Goal: Transaction & Acquisition: Purchase product/service

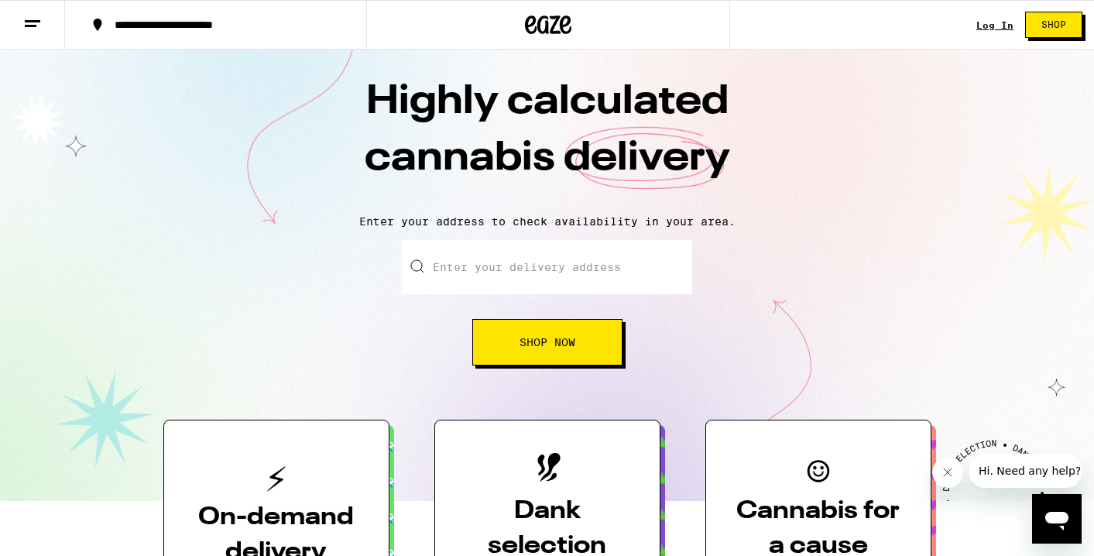
click at [451, 261] on input "Enter your delivery address" at bounding box center [547, 267] width 290 height 54
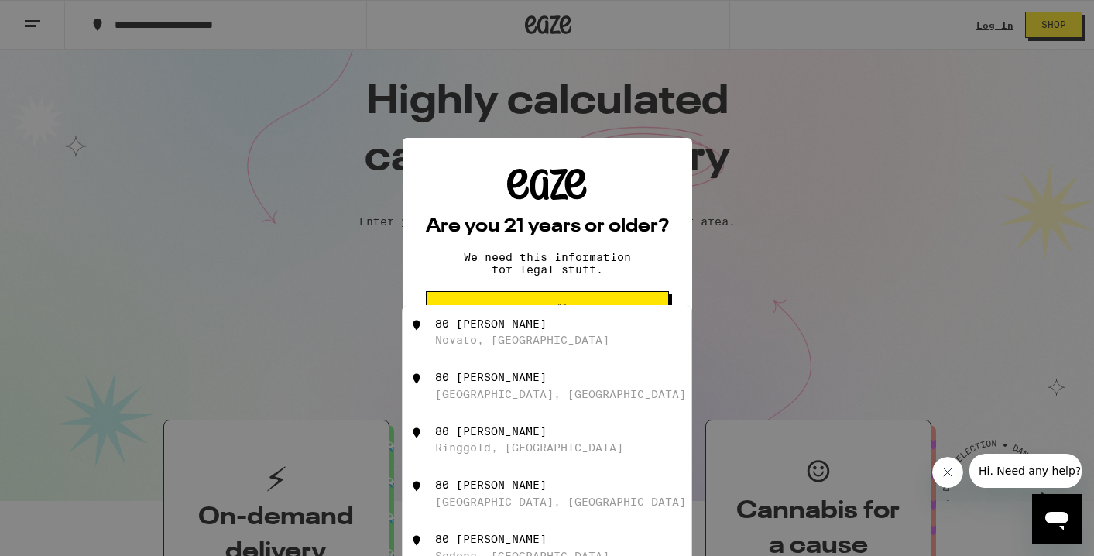
click at [534, 317] on div "80 Pinto Ln Novato, CA" at bounding box center [547, 332] width 289 height 54
type input "80 Pinto Ln, Novato, CA"
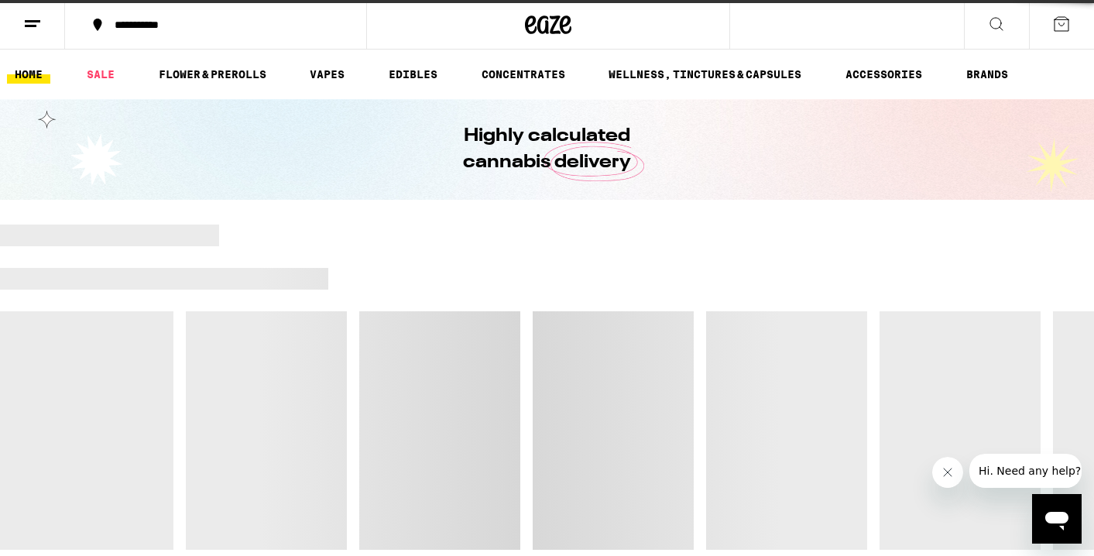
click at [534, 317] on div at bounding box center [547, 387] width 1094 height 325
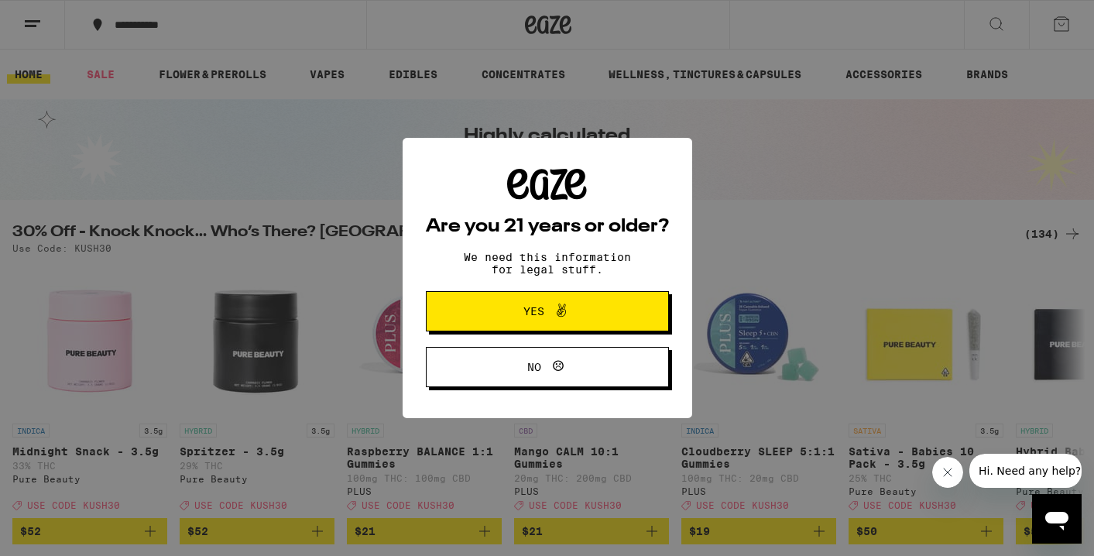
click at [534, 317] on span "Yes" at bounding box center [533, 311] width 21 height 11
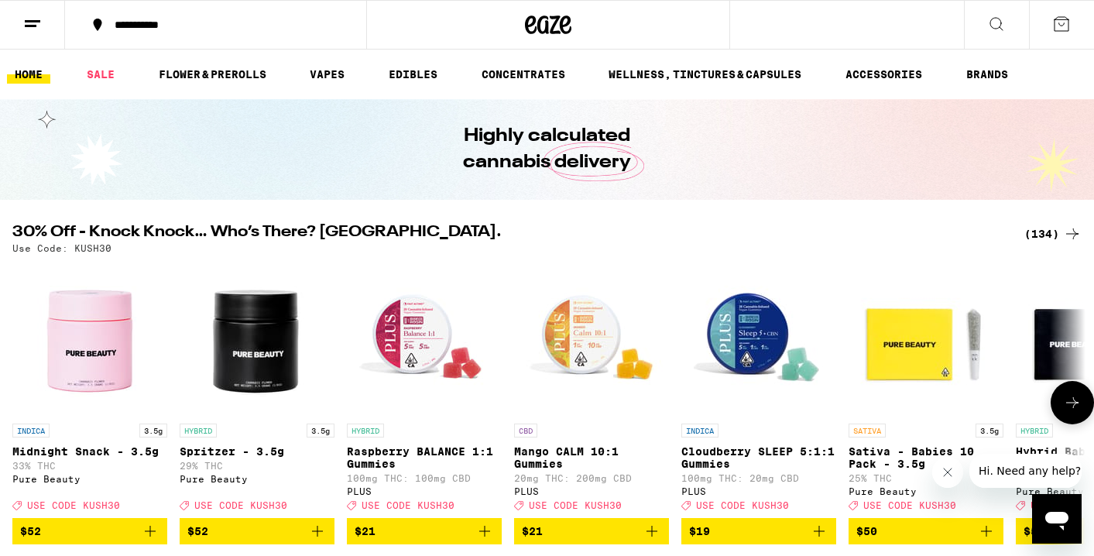
click at [1080, 412] on icon at bounding box center [1072, 402] width 19 height 19
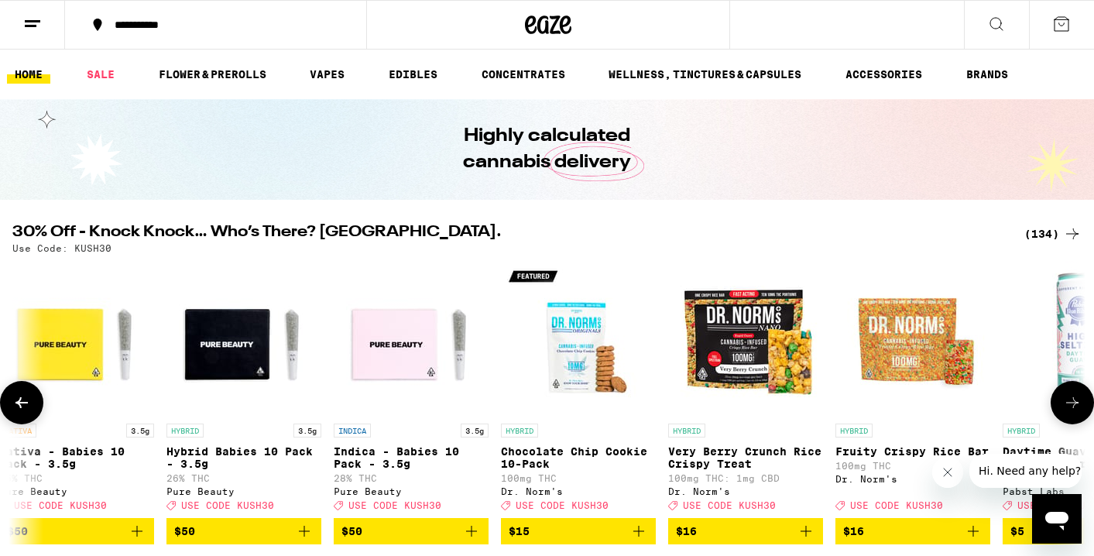
scroll to position [0, 901]
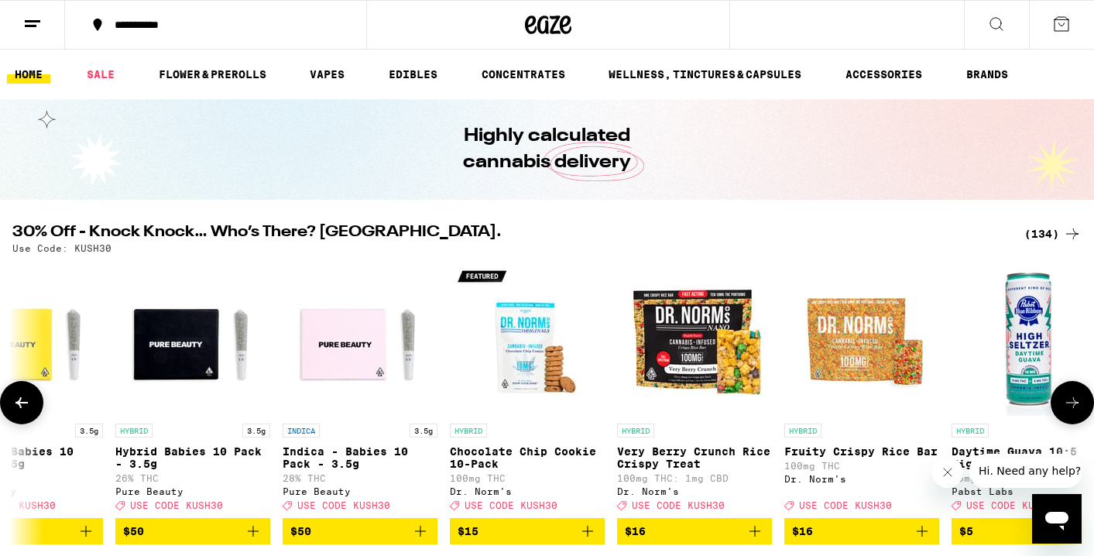
click at [1080, 412] on icon at bounding box center [1072, 402] width 19 height 19
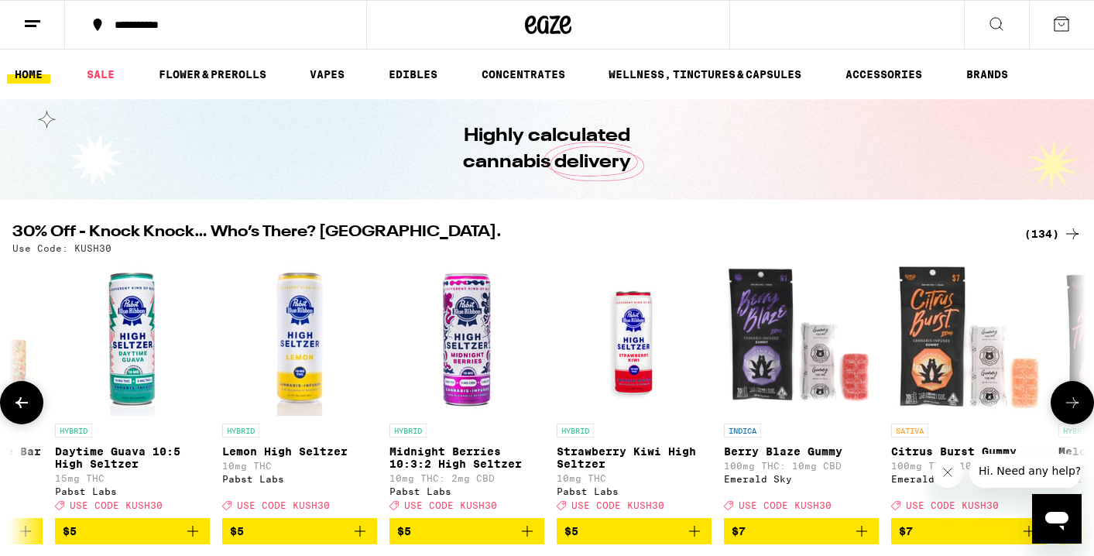
scroll to position [0, 1801]
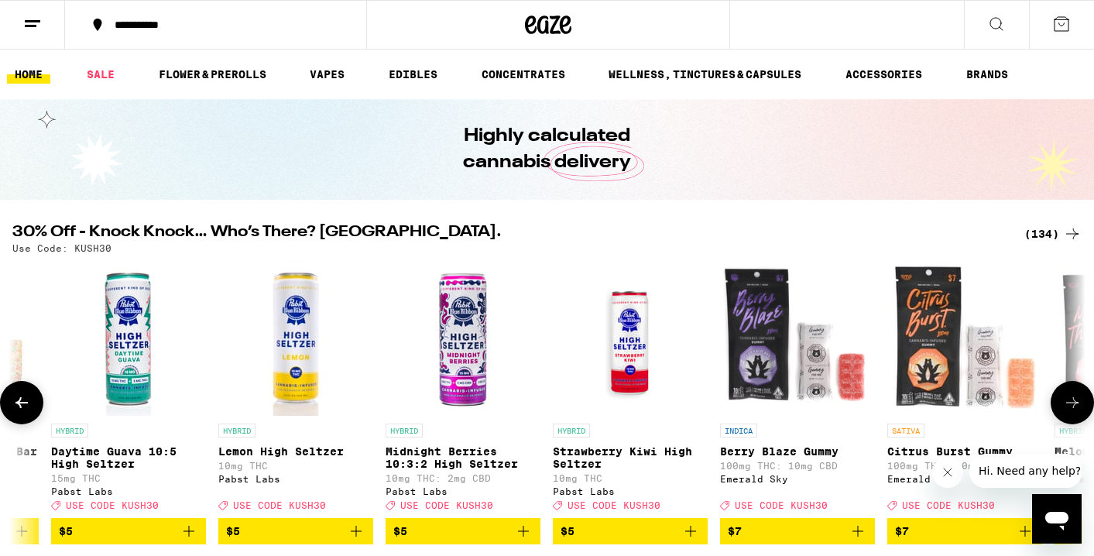
click at [1080, 412] on icon at bounding box center [1072, 402] width 19 height 19
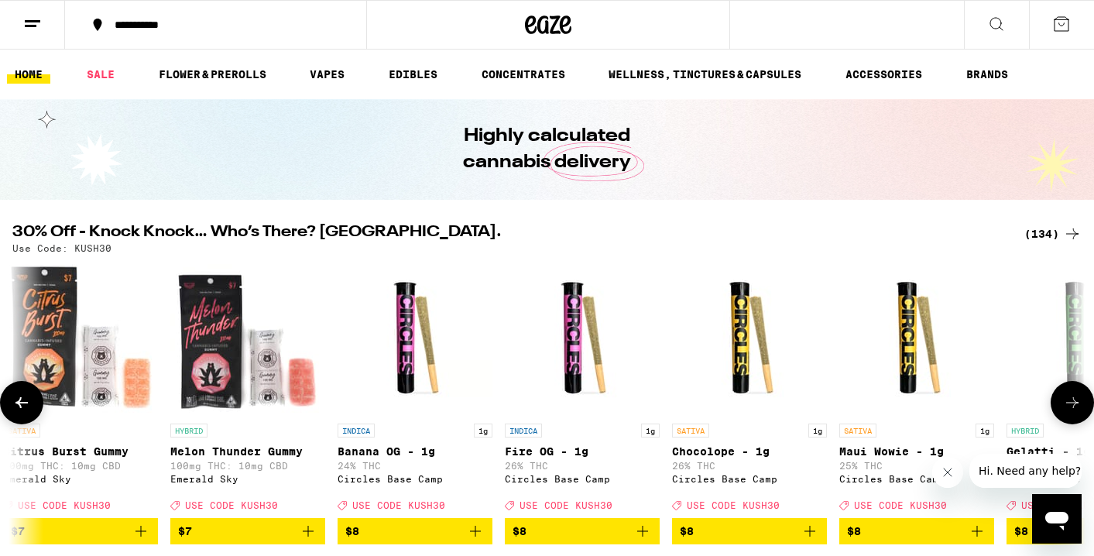
scroll to position [0, 2702]
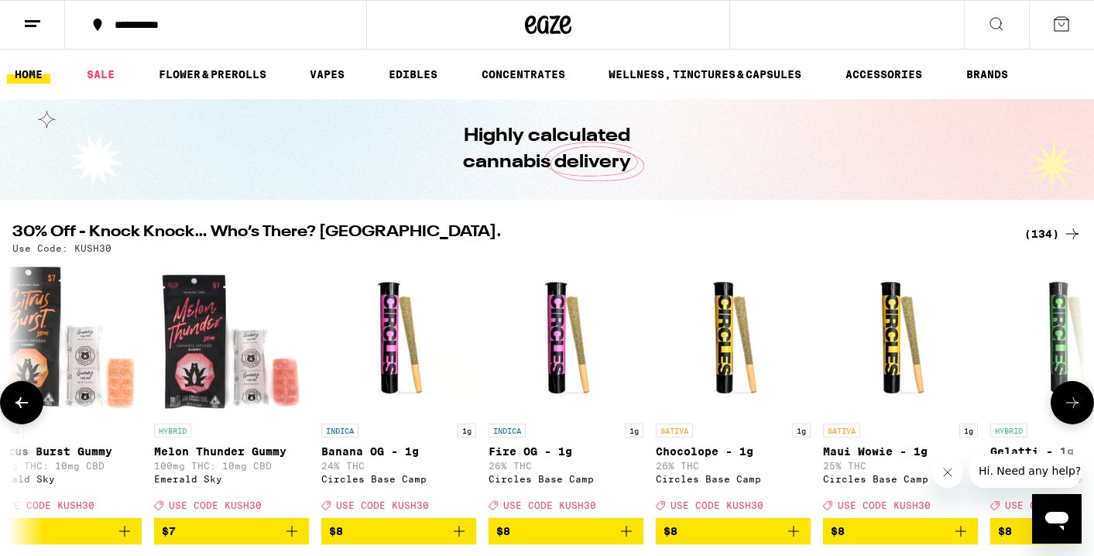
click at [1080, 412] on icon at bounding box center [1072, 402] width 19 height 19
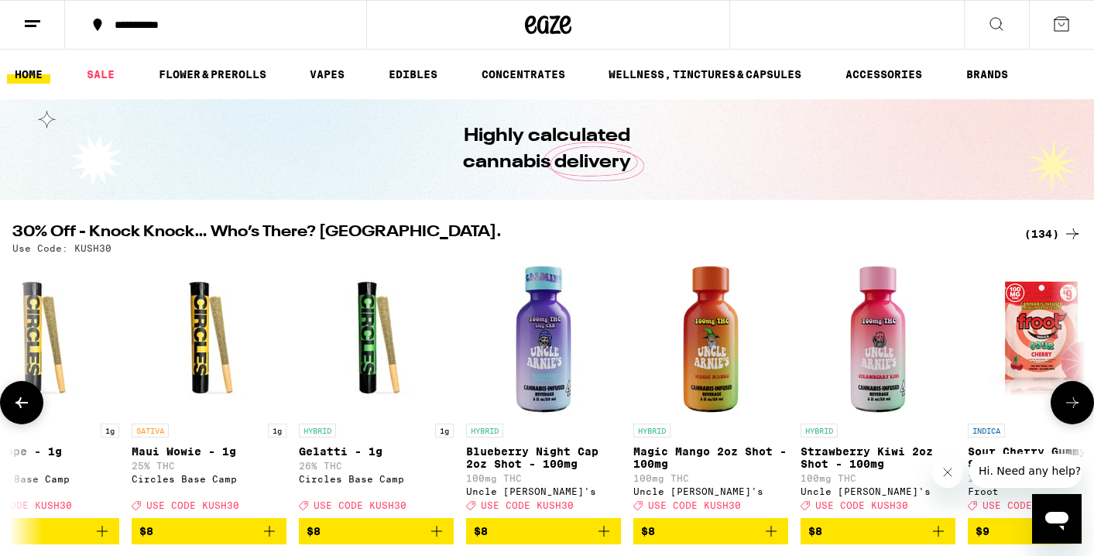
scroll to position [0, 3602]
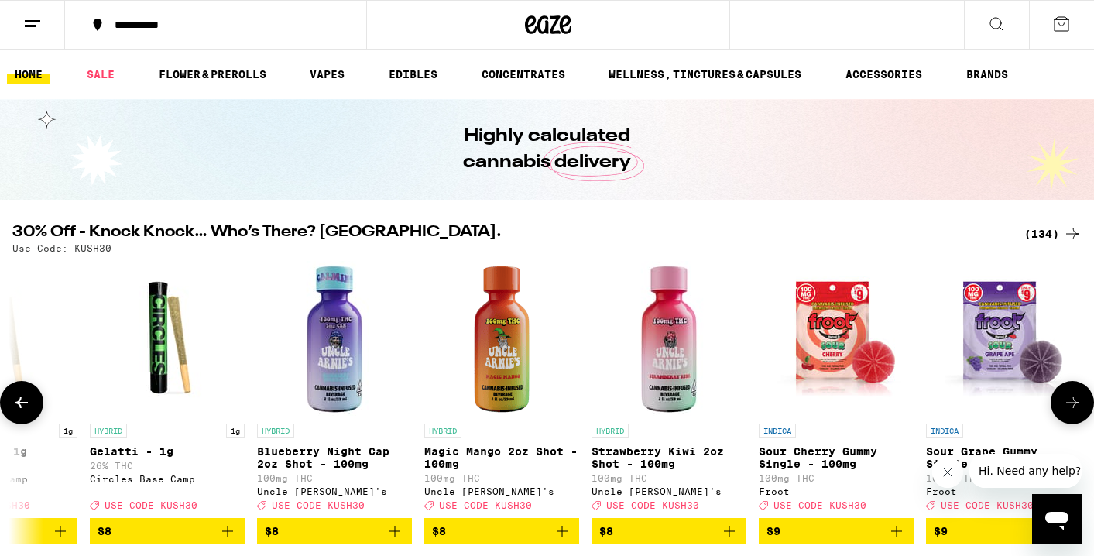
click at [1080, 412] on icon at bounding box center [1072, 402] width 19 height 19
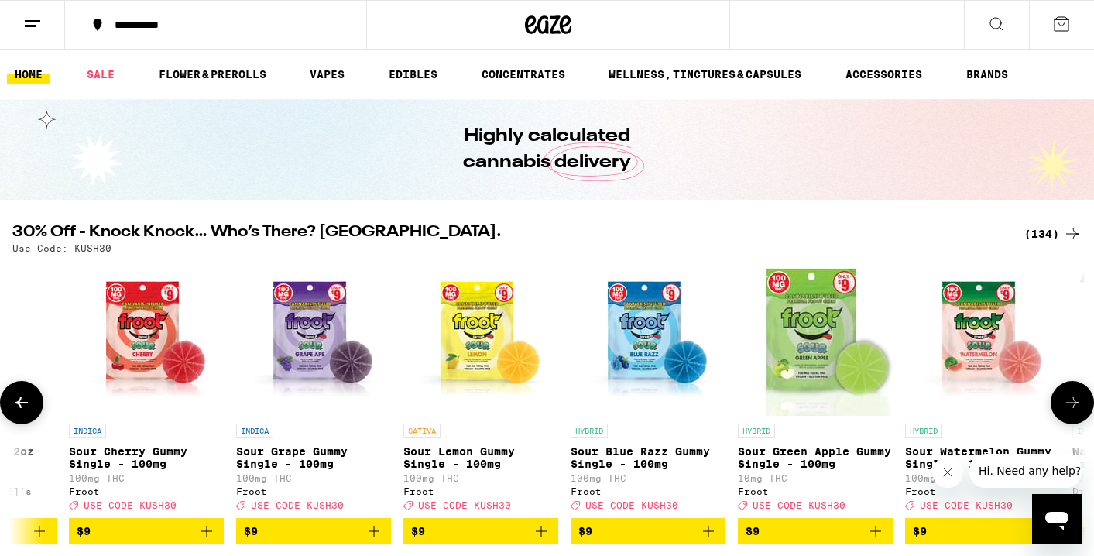
scroll to position [0, 4503]
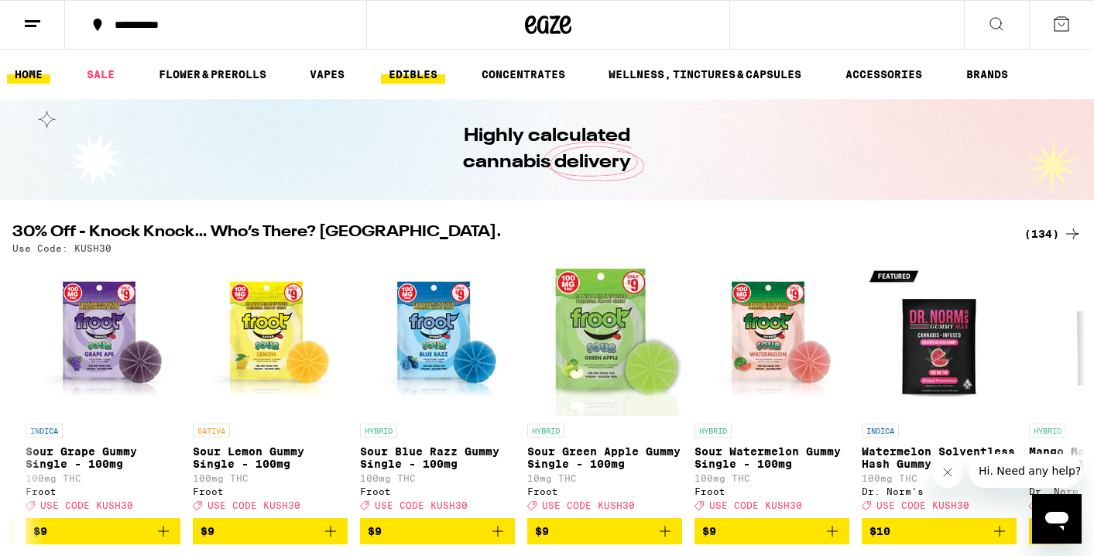
click at [407, 74] on link "EDIBLES" at bounding box center [413, 74] width 64 height 19
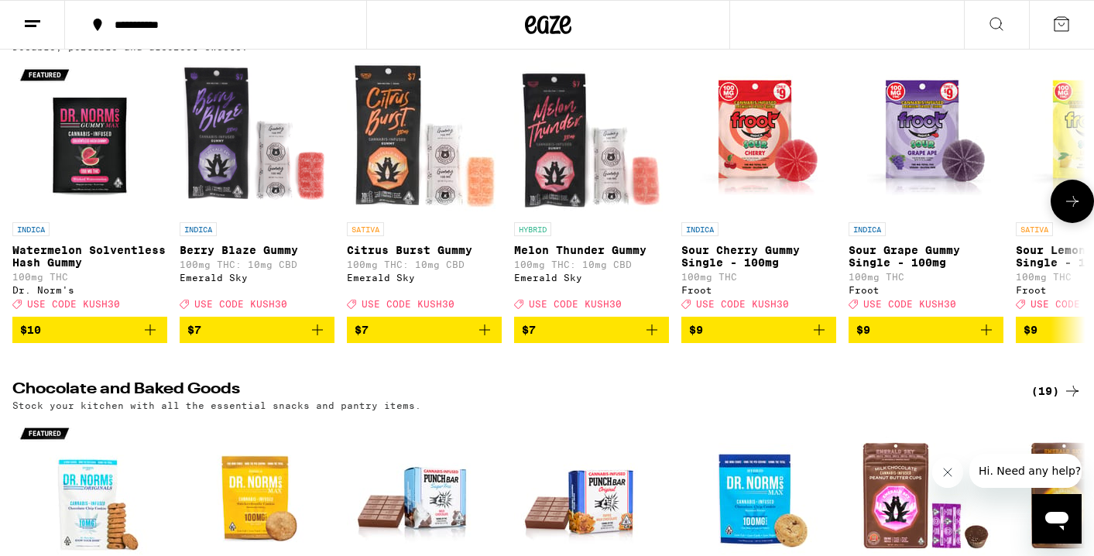
scroll to position [190, 0]
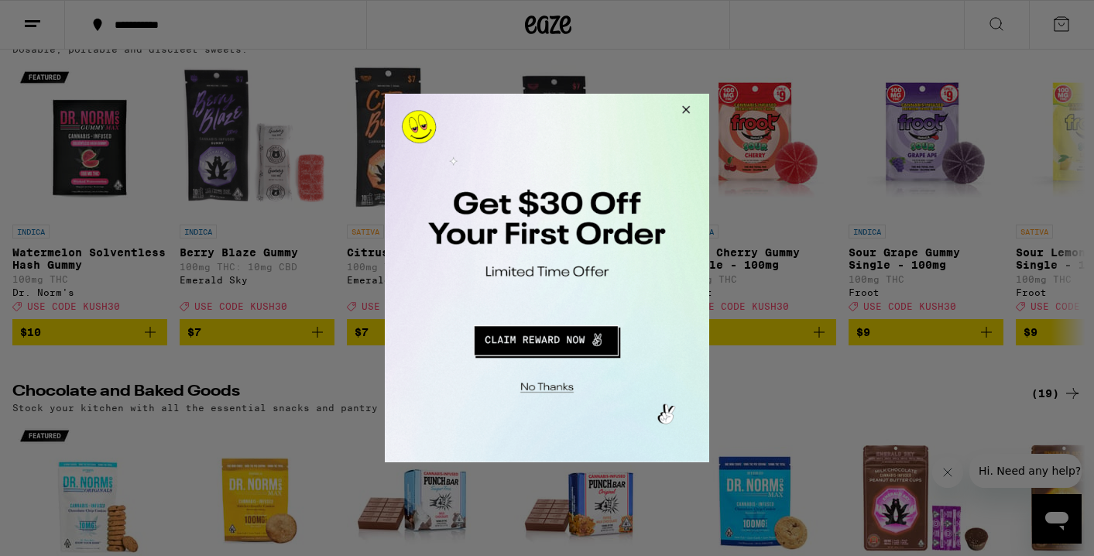
click at [564, 350] on button "Redirect to URL" at bounding box center [545, 338] width 269 height 37
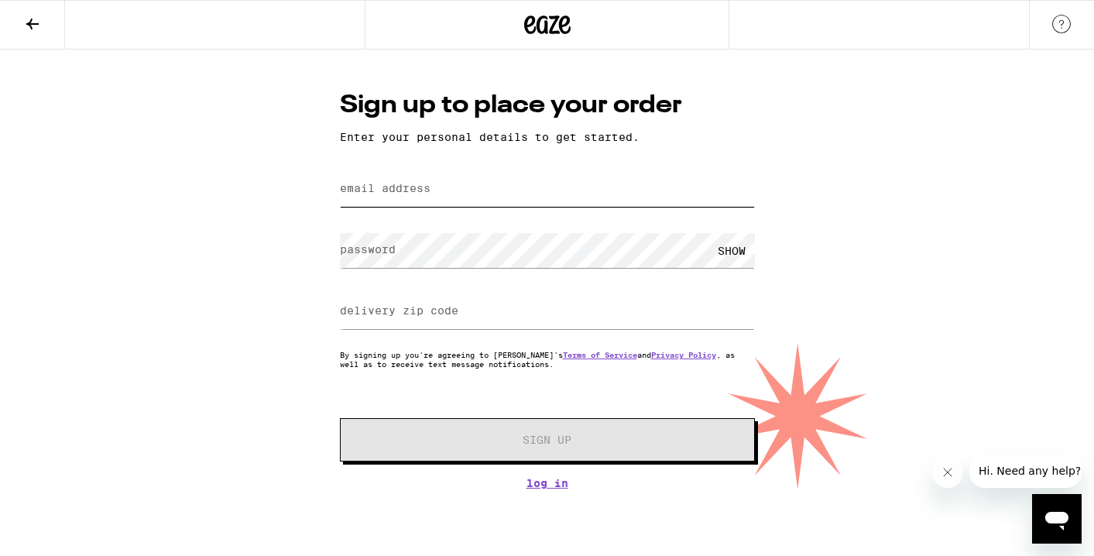
click at [496, 199] on input "email address" at bounding box center [547, 189] width 415 height 35
type input "[EMAIL_ADDRESS][DOMAIN_NAME]"
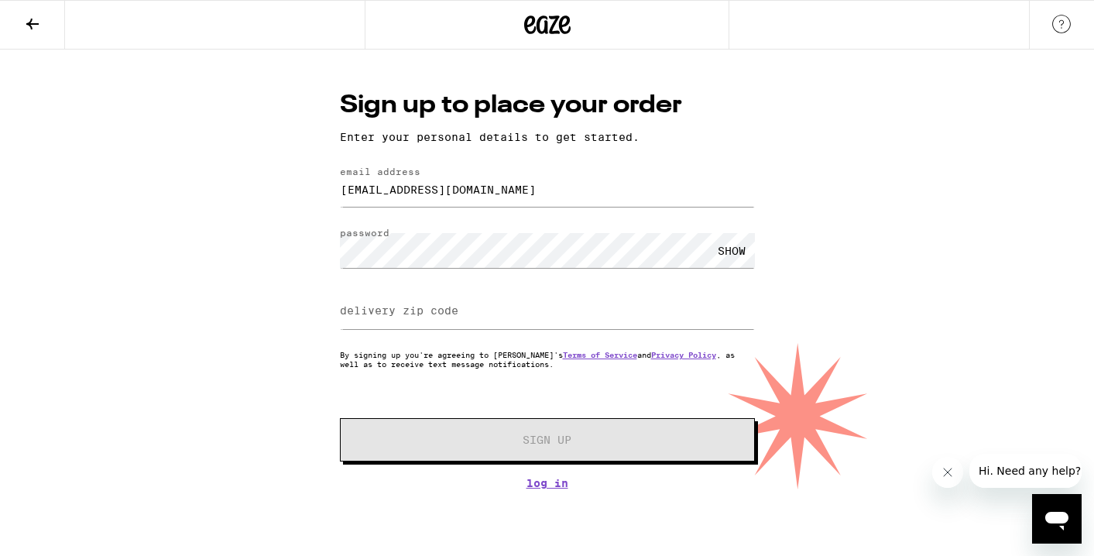
click at [414, 311] on label "delivery zip code" at bounding box center [399, 310] width 118 height 12
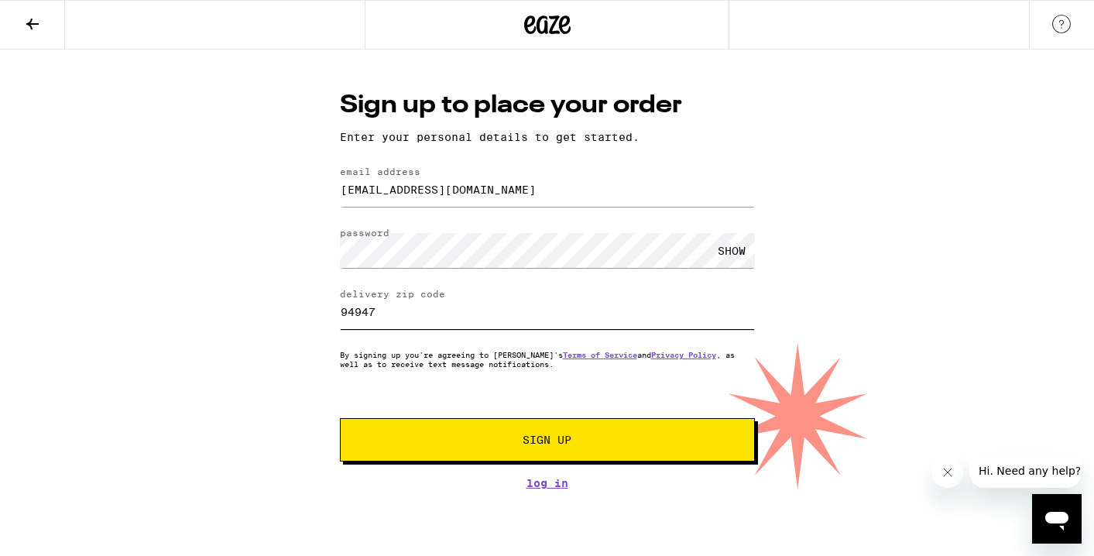
type input "94947"
click at [480, 445] on span "Sign Up" at bounding box center [547, 439] width 308 height 11
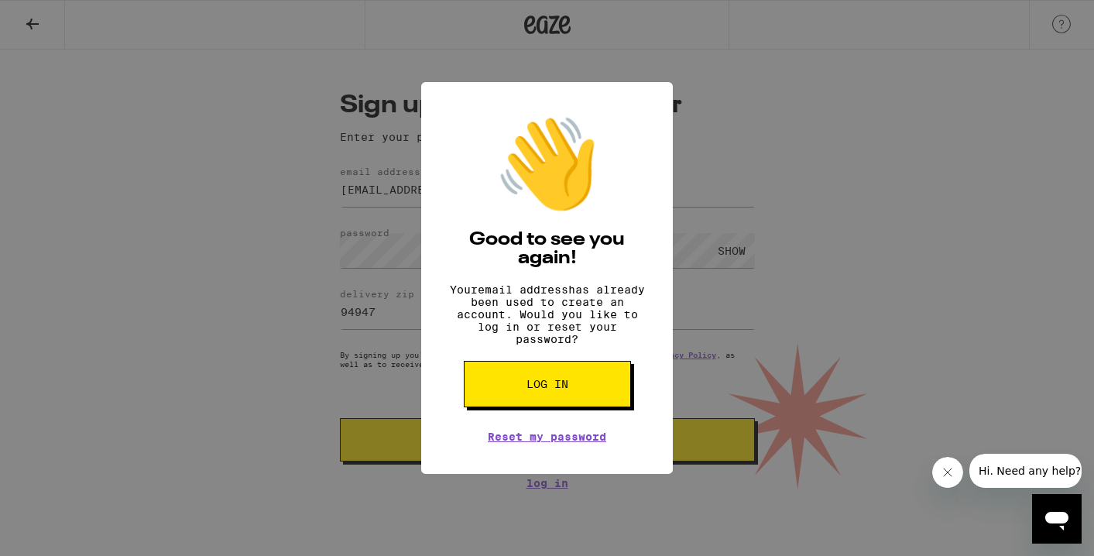
click at [351, 348] on div "👋 Good to see you again! Your email address has already been used to create an …" at bounding box center [547, 278] width 1094 height 556
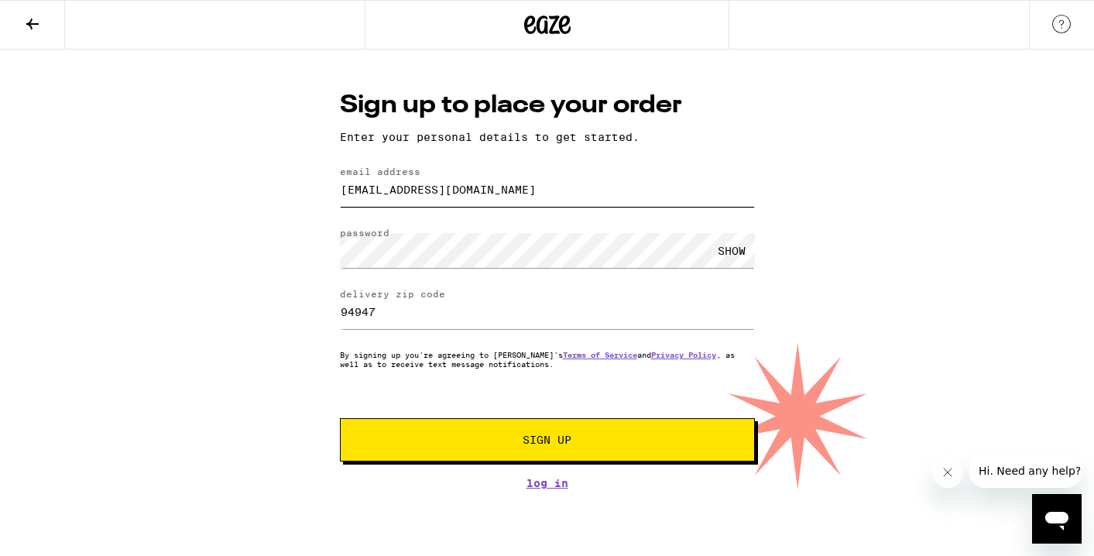
click at [399, 196] on input "[EMAIL_ADDRESS][DOMAIN_NAME]" at bounding box center [547, 189] width 415 height 35
click at [424, 187] on input "[EMAIL_ADDRESS][DOMAIN_NAME]" at bounding box center [547, 189] width 415 height 35
type input "[EMAIL_ADDRESS][DOMAIN_NAME]"
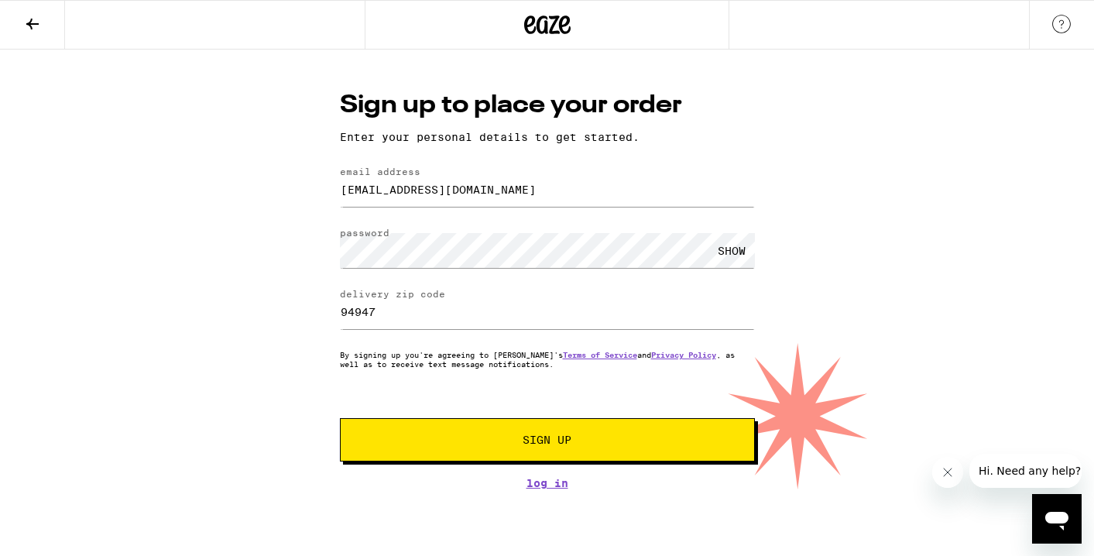
drag, startPoint x: 465, startPoint y: 455, endPoint x: 541, endPoint y: 537, distance: 111.8
click at [501, 489] on div "Sign up to place your order Enter your personal details to get started. email a…" at bounding box center [547, 288] width 446 height 401
click at [592, 431] on button "Sign Up" at bounding box center [547, 439] width 415 height 43
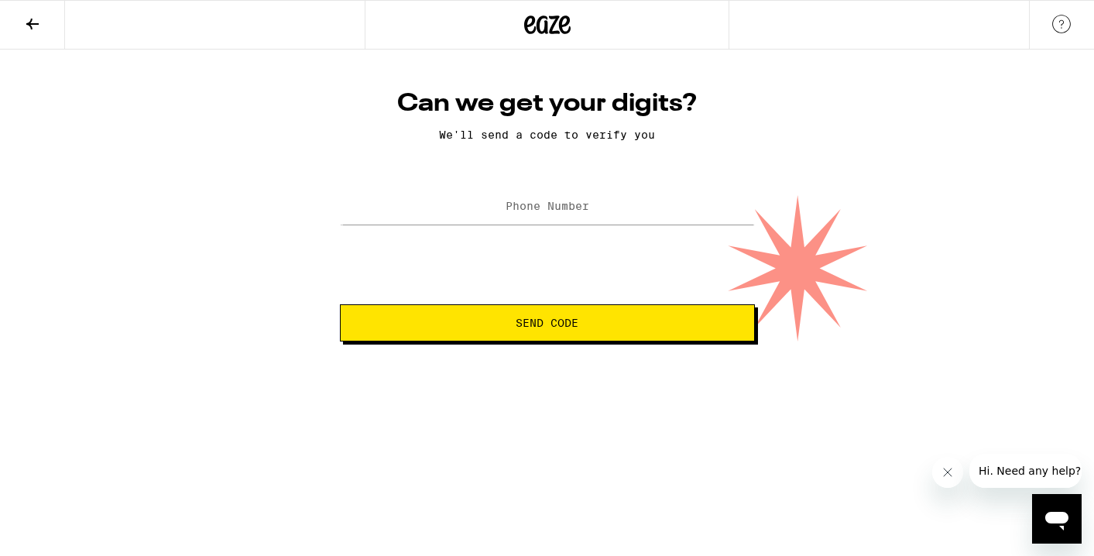
click at [561, 212] on label "Phone Number" at bounding box center [548, 206] width 84 height 12
type input "[PHONE_NUMBER]"
click at [534, 338] on button "Send Code" at bounding box center [547, 322] width 415 height 37
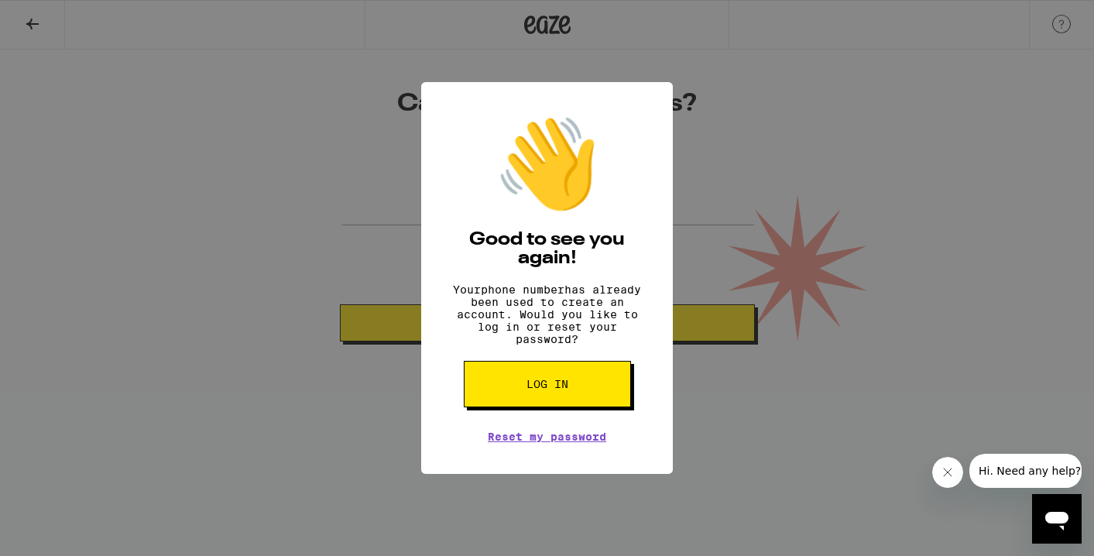
click at [542, 406] on button "Log in" at bounding box center [547, 384] width 167 height 46
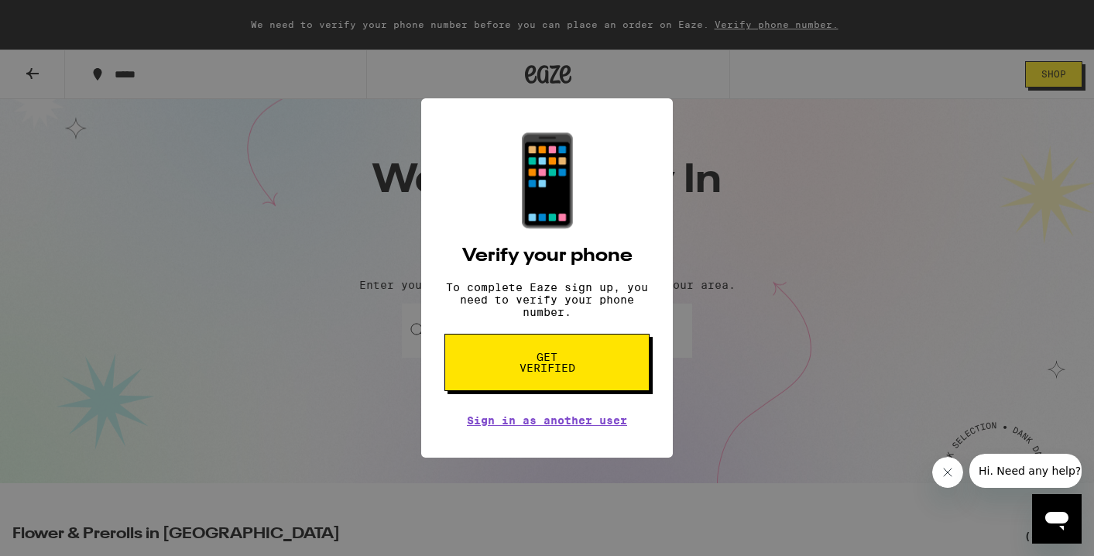
click at [518, 383] on button "Get verified" at bounding box center [546, 362] width 205 height 57
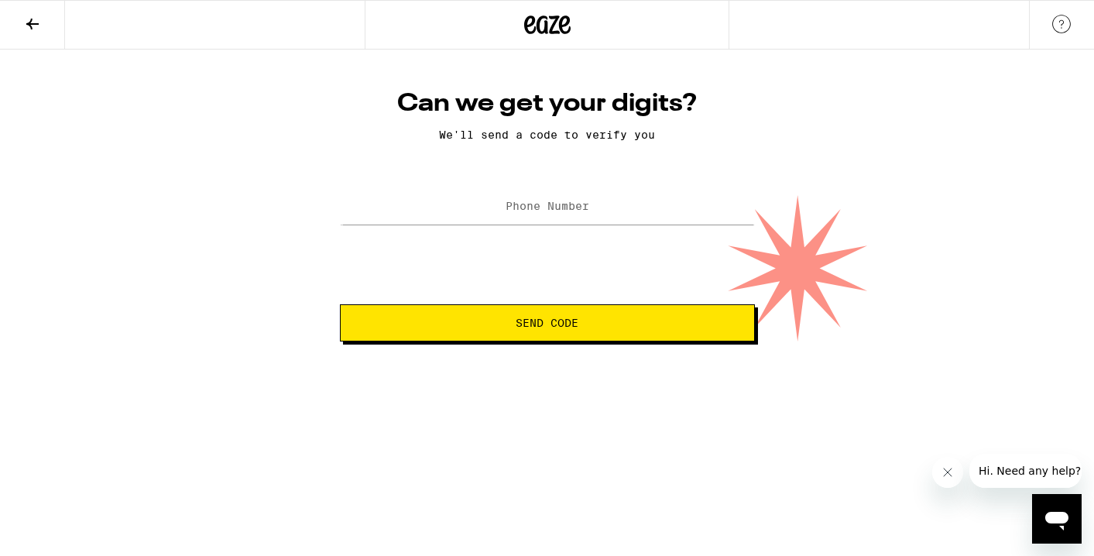
click at [544, 208] on label "Phone Number" at bounding box center [548, 206] width 84 height 12
type input "[PHONE_NUMBER]"
click at [558, 327] on span "Send Code" at bounding box center [547, 322] width 63 height 11
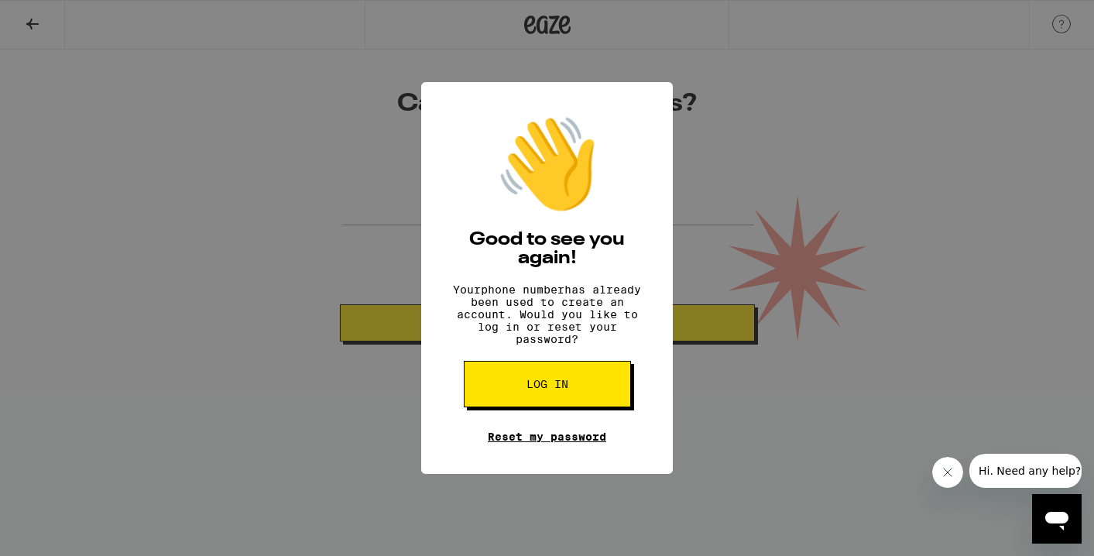
click at [544, 443] on link "Reset my password" at bounding box center [547, 437] width 118 height 12
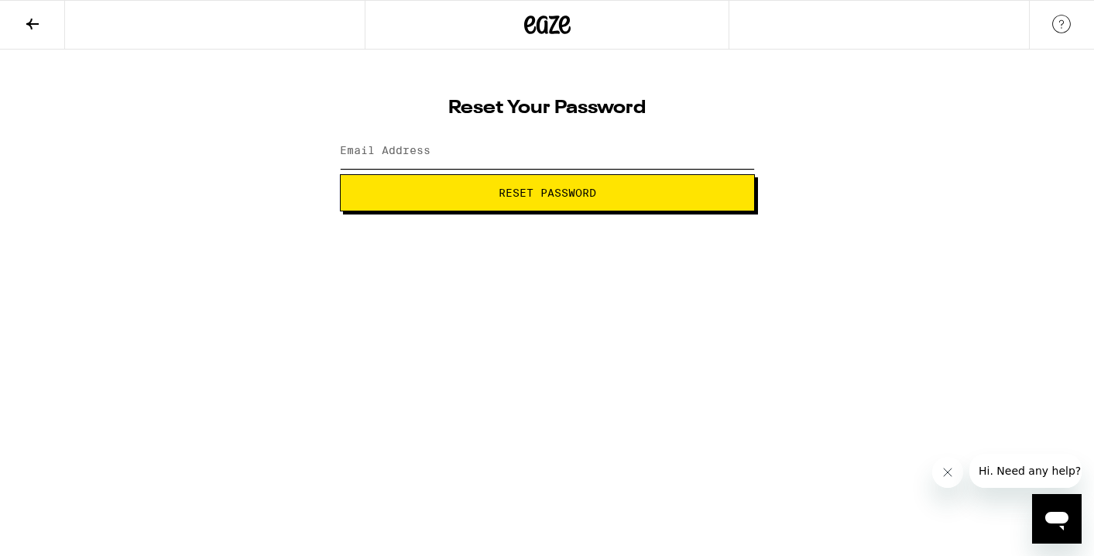
click at [551, 146] on input "Email Address" at bounding box center [547, 151] width 415 height 35
type input "[EMAIL_ADDRESS][DOMAIN_NAME]"
click at [576, 188] on span "Reset Password" at bounding box center [548, 192] width 98 height 11
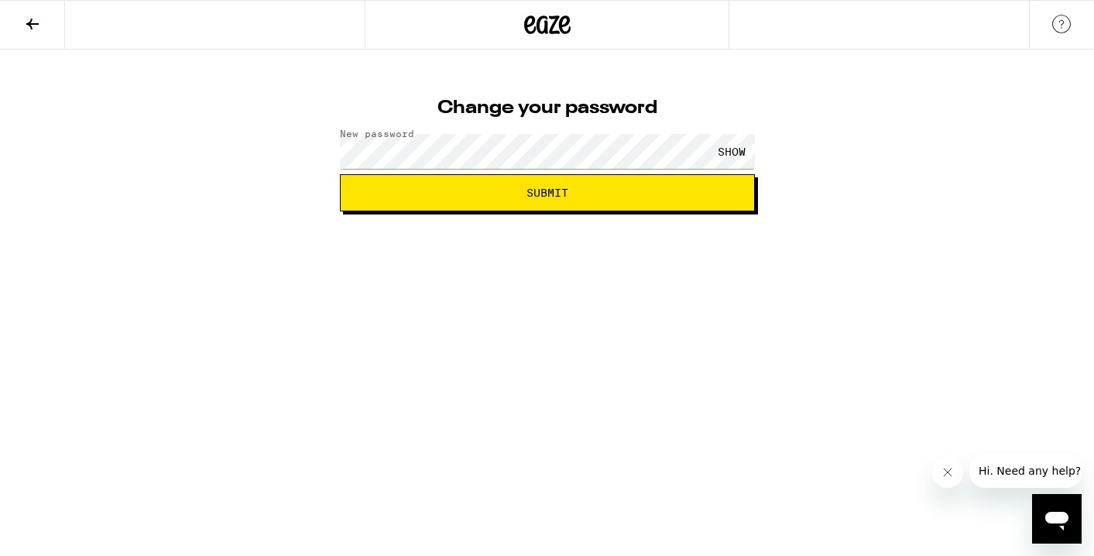
click at [541, 184] on button "Submit" at bounding box center [547, 192] width 415 height 37
